Goal: Task Accomplishment & Management: Use online tool/utility

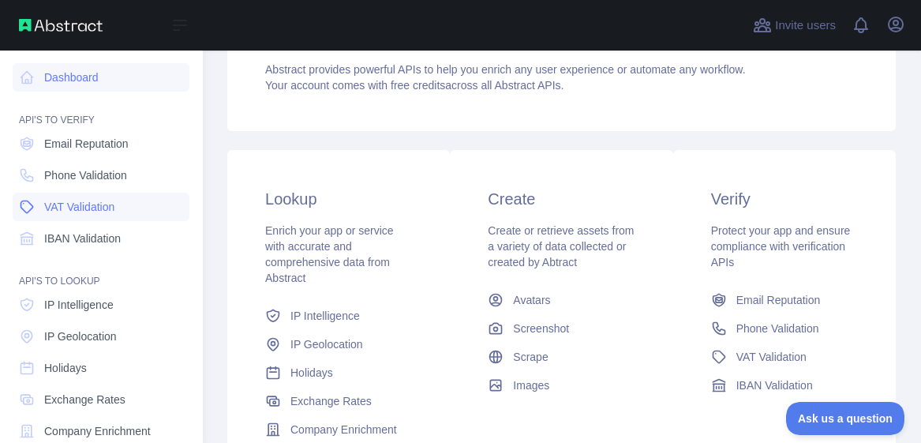
click at [71, 208] on span "VAT Validation" at bounding box center [79, 207] width 70 height 16
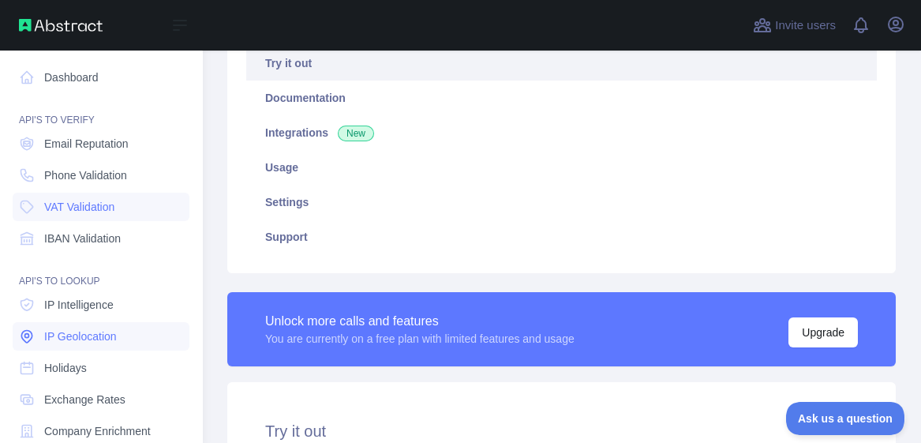
scroll to position [156, 0]
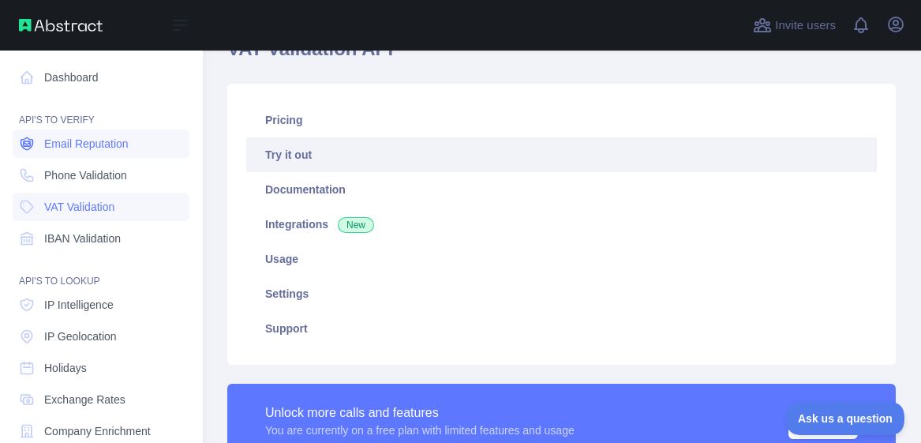
click at [96, 144] on span "Email Reputation" at bounding box center [86, 144] width 84 height 16
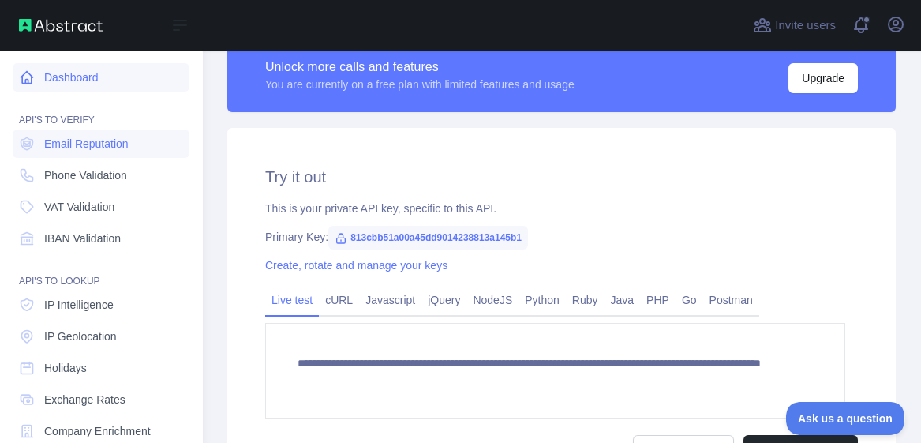
click at [89, 73] on link "Dashboard" at bounding box center [101, 77] width 177 height 28
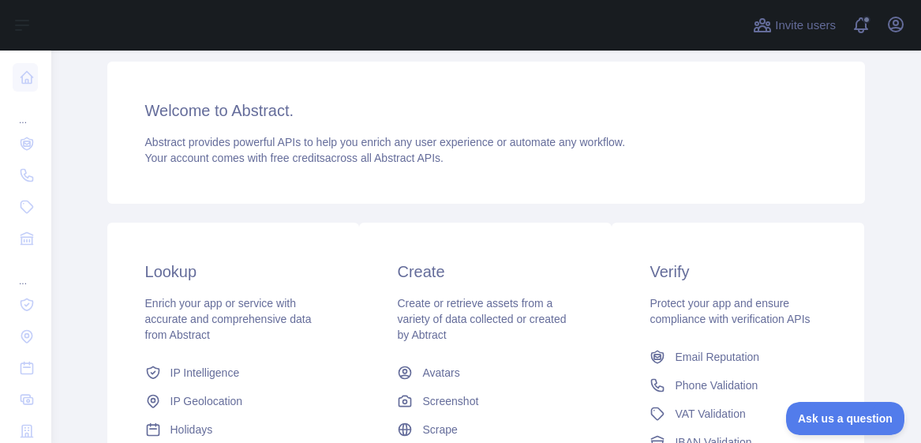
scroll to position [415, 0]
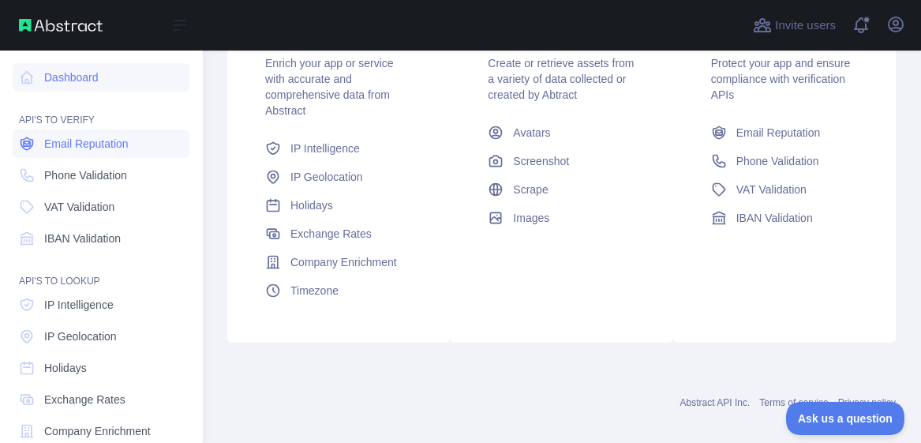
click at [94, 139] on span "Email Reputation" at bounding box center [86, 144] width 84 height 16
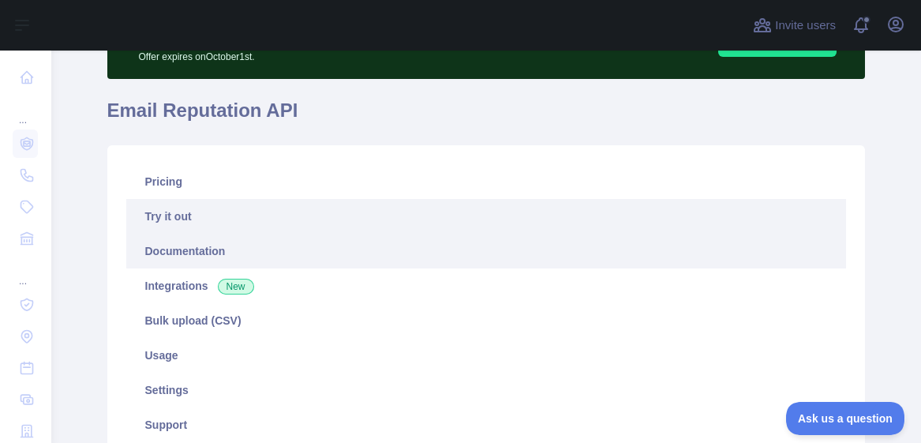
scroll to position [98, 0]
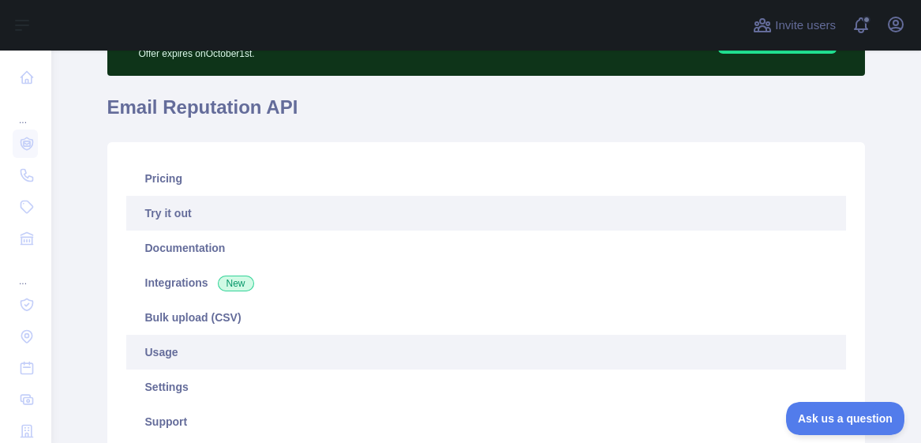
click at [211, 358] on link "Usage" at bounding box center [486, 352] width 720 height 35
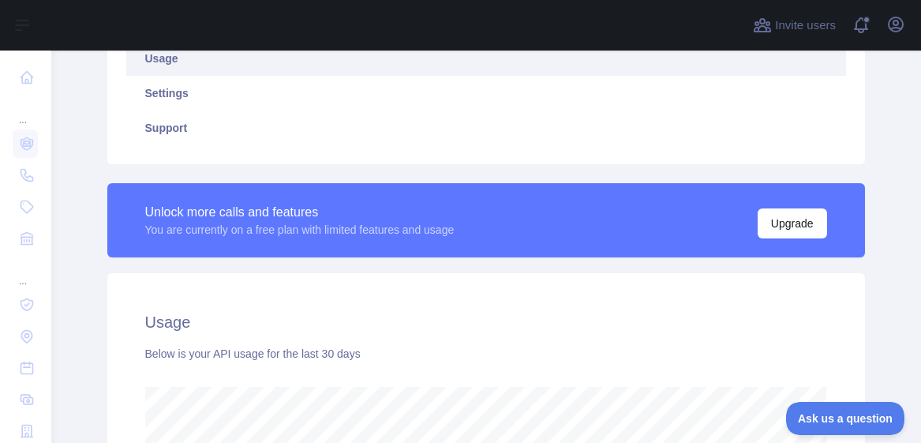
scroll to position [129, 0]
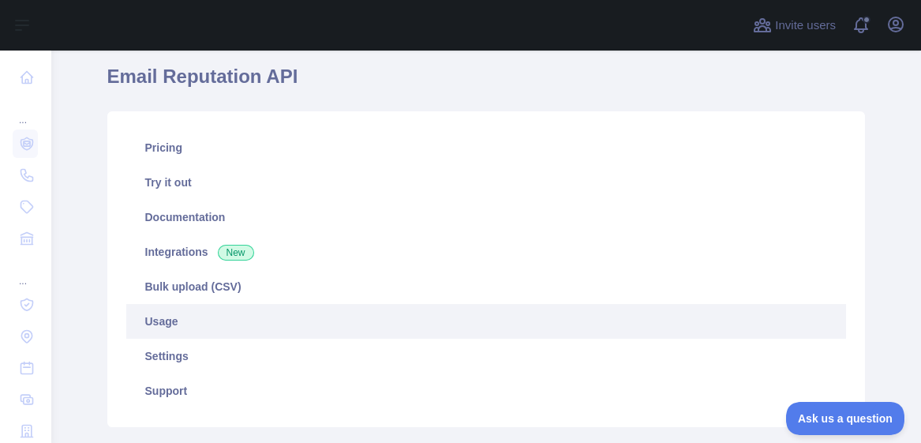
click at [221, 310] on link "Usage" at bounding box center [486, 321] width 720 height 35
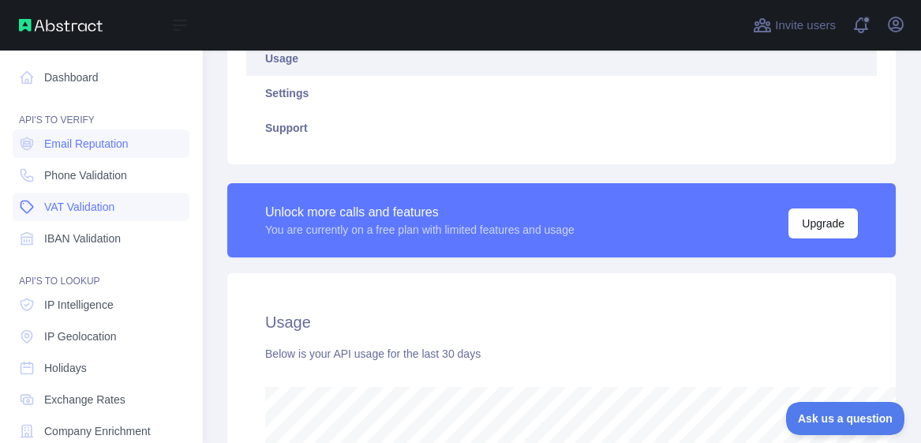
scroll to position [789017, 788704]
click at [95, 202] on span "VAT Validation" at bounding box center [79, 207] width 70 height 16
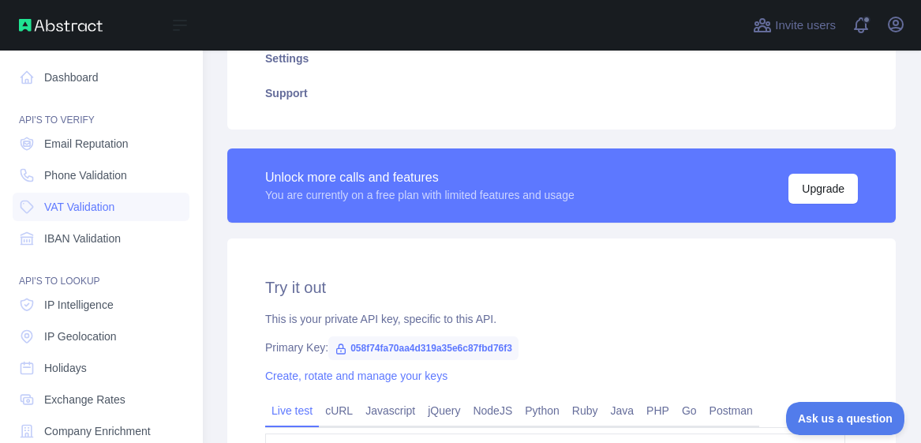
scroll to position [357, 0]
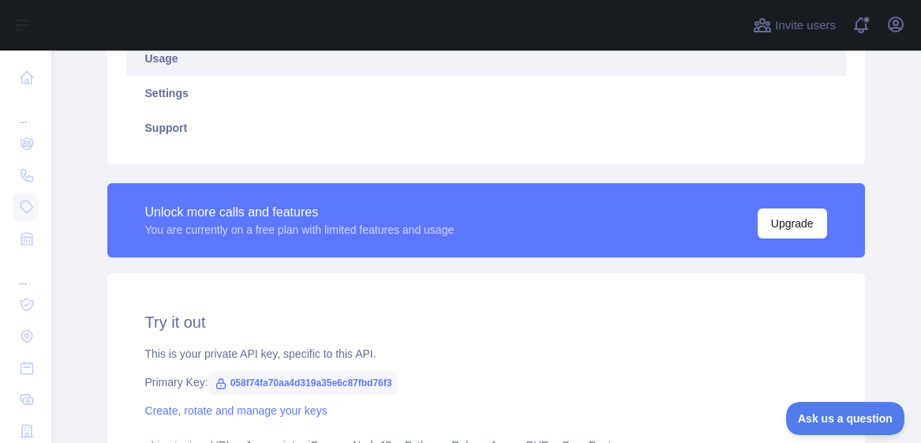
click at [268, 67] on link "Usage" at bounding box center [486, 58] width 720 height 35
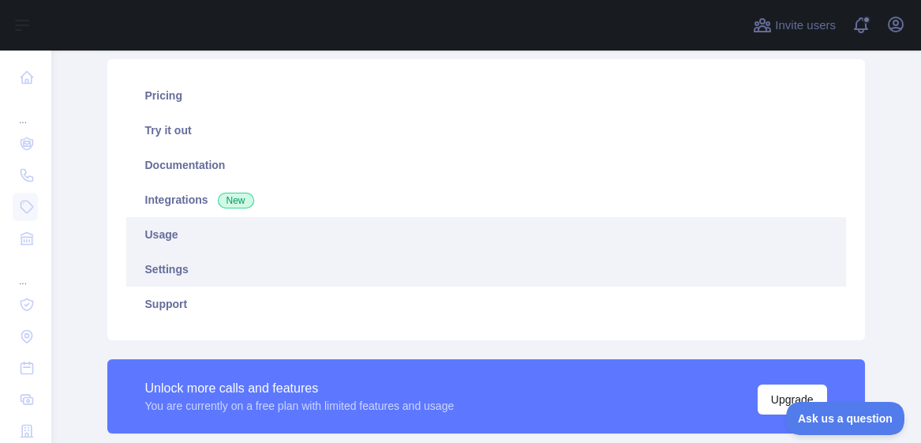
click at [202, 276] on link "Settings" at bounding box center [486, 269] width 720 height 35
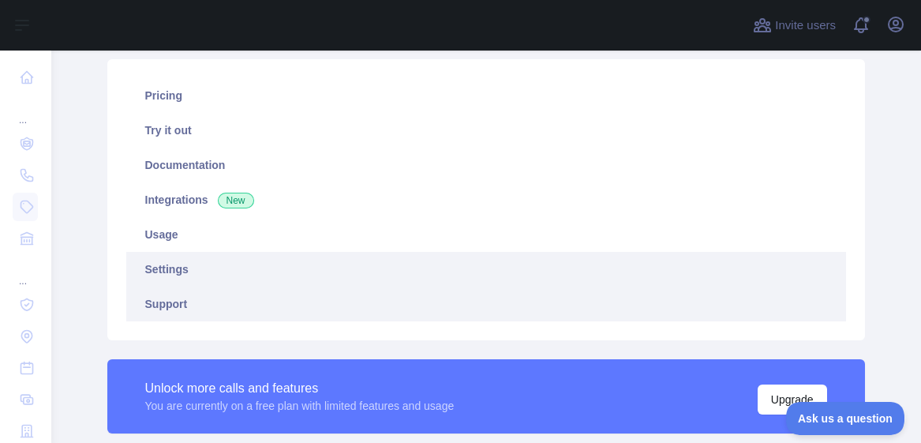
click at [212, 307] on link "Support" at bounding box center [486, 304] width 720 height 35
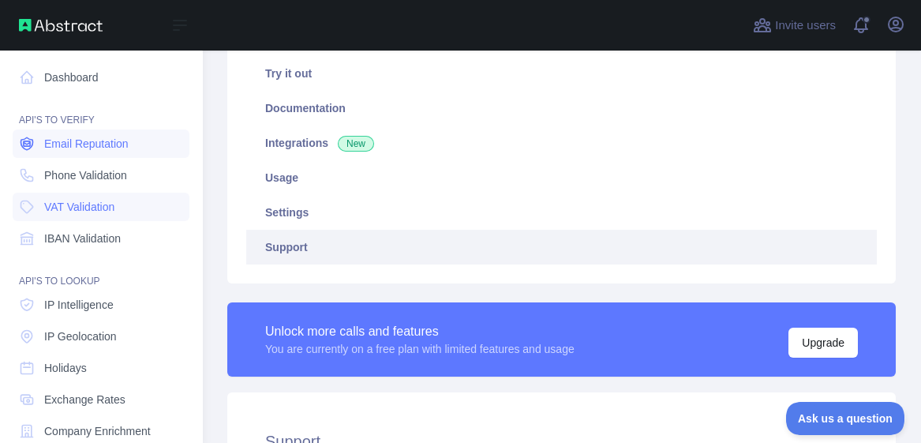
click at [108, 136] on span "Email Reputation" at bounding box center [86, 144] width 84 height 16
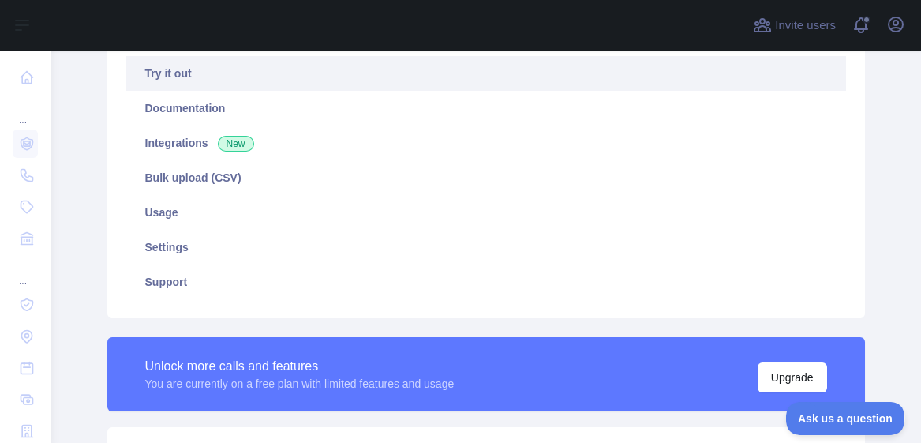
click at [234, 77] on link "Try it out" at bounding box center [486, 73] width 720 height 35
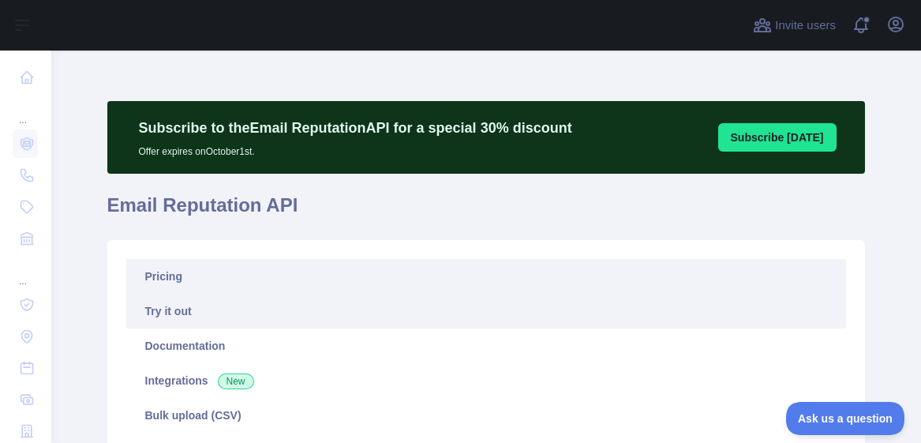
click at [233, 279] on link "Pricing" at bounding box center [486, 276] width 720 height 35
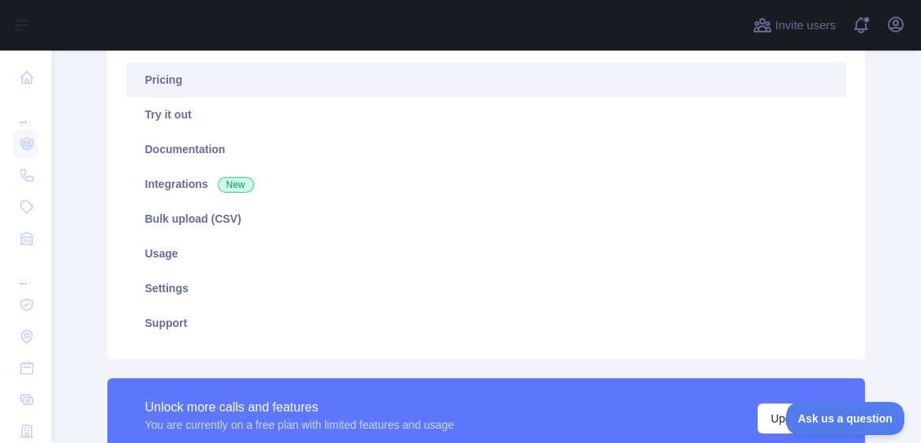
scroll to position [175, 0]
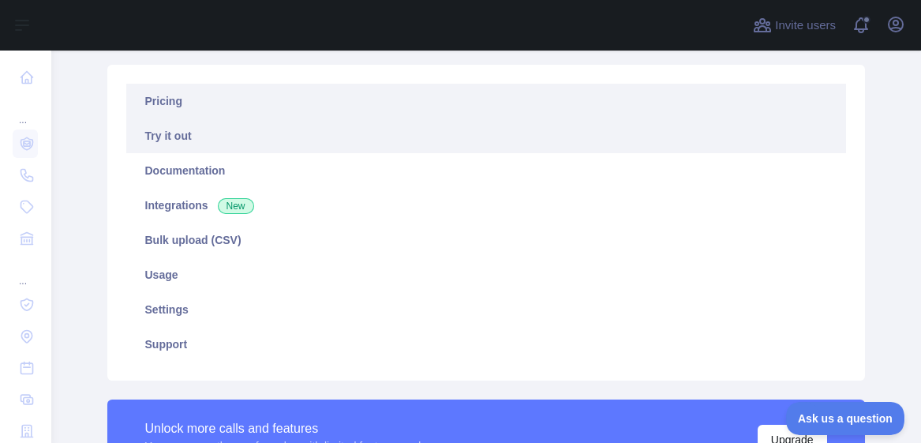
click at [213, 133] on link "Try it out" at bounding box center [486, 135] width 720 height 35
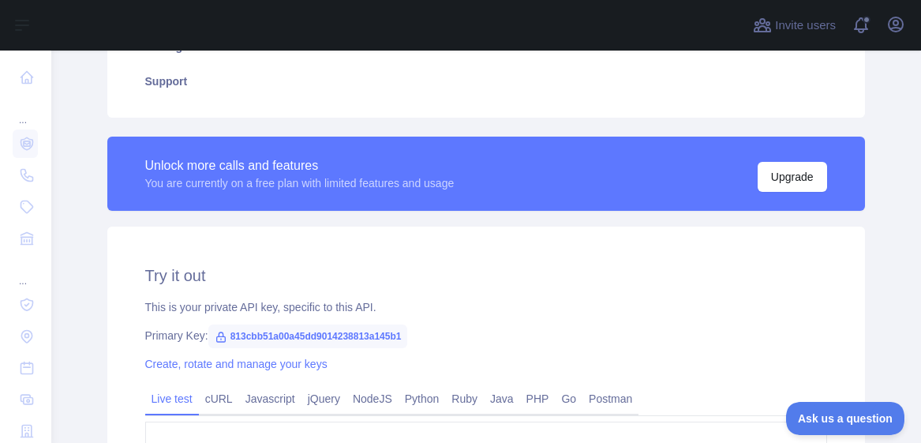
scroll to position [613, 0]
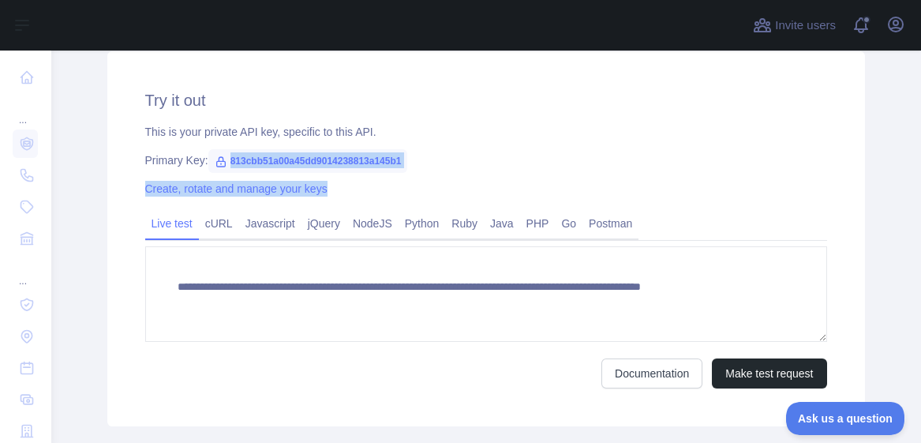
copy div "813cbb51a00a45dd9014238813a145b1 Create, rotate and manage your keys"
drag, startPoint x: 218, startPoint y: 163, endPoint x: 478, endPoint y: 182, distance: 260.5
click at [478, 182] on div "**********" at bounding box center [486, 238] width 758 height 375
click at [266, 156] on span "813cbb51a00a45dd9014238813a145b1" at bounding box center [308, 161] width 200 height 24
click at [229, 161] on span "813cbb51a00a45dd9014238813a145b1" at bounding box center [308, 161] width 200 height 24
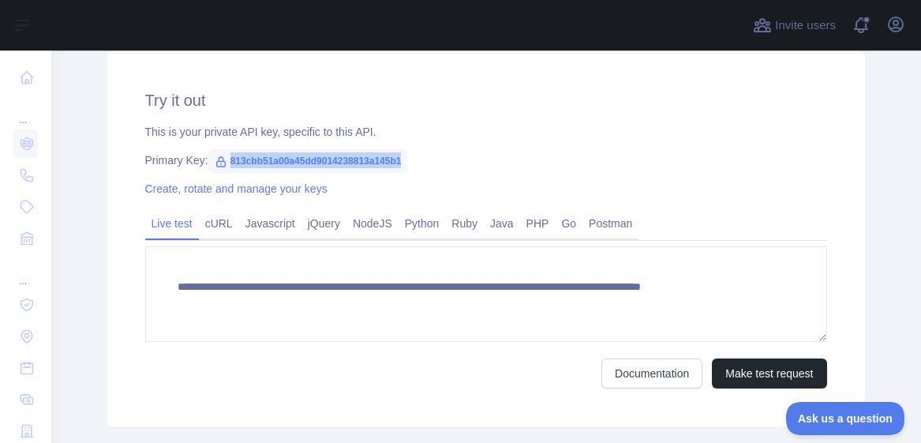
copy span "813cbb51a00a45dd9014238813a145b1"
drag, startPoint x: 221, startPoint y: 161, endPoint x: 406, endPoint y: 159, distance: 184.7
click at [406, 159] on div "Primary Key: 813cbb51a00a45dd9014238813a145b1" at bounding box center [486, 160] width 682 height 16
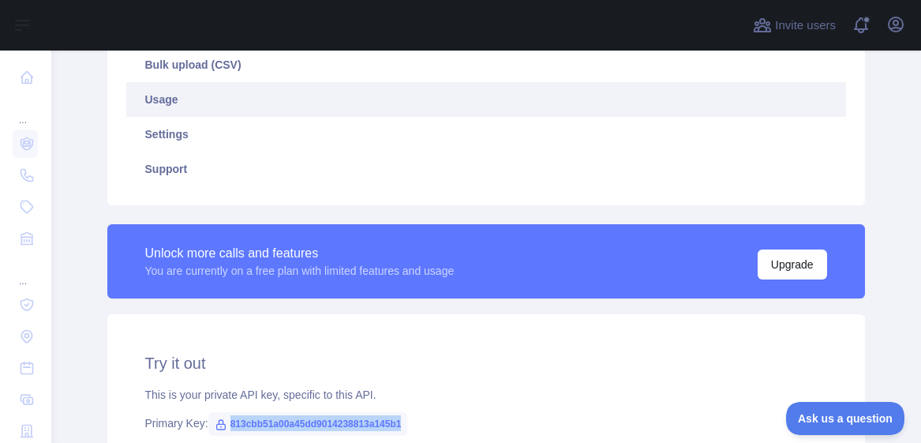
click at [240, 103] on link "Usage" at bounding box center [486, 99] width 720 height 35
click at [201, 94] on link "Usage" at bounding box center [486, 99] width 720 height 35
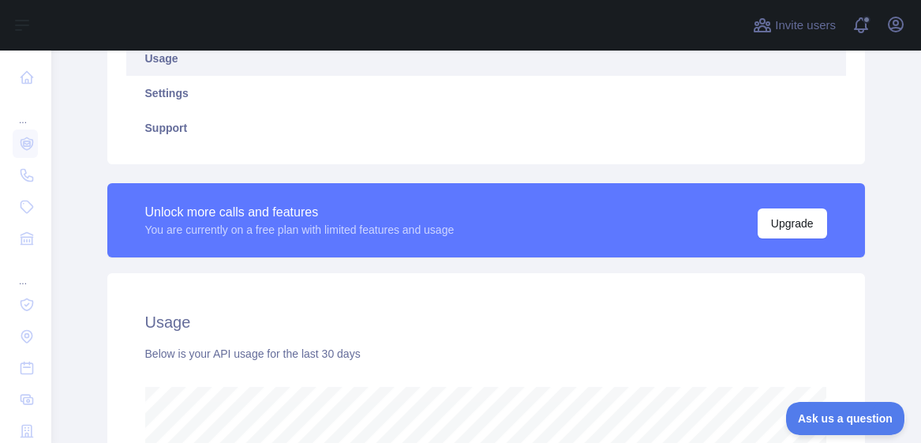
scroll to position [41, 0]
